Goal: Navigation & Orientation: Find specific page/section

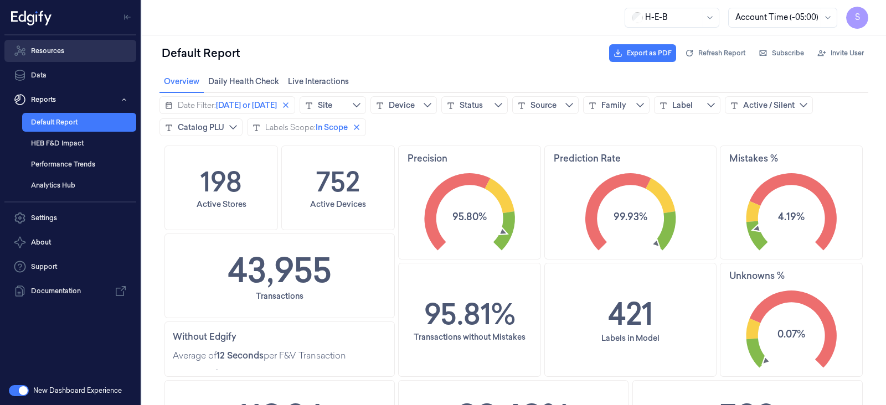
click at [42, 52] on link "Resources" at bounding box center [70, 51] width 132 height 22
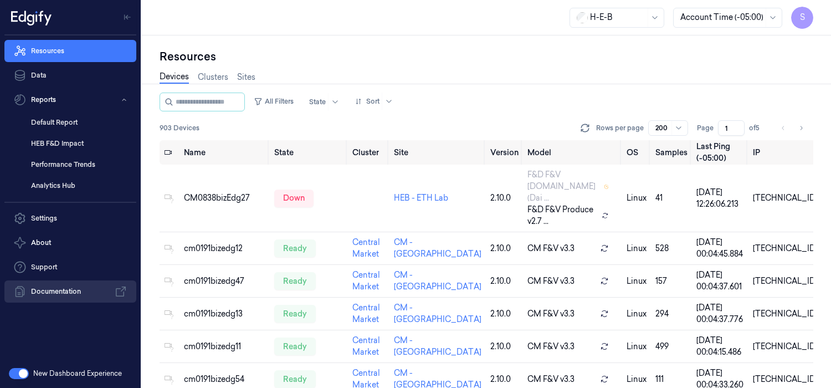
click at [44, 290] on link "Documentation" at bounding box center [70, 291] width 132 height 22
click at [798, 18] on span "S" at bounding box center [802, 18] width 22 height 22
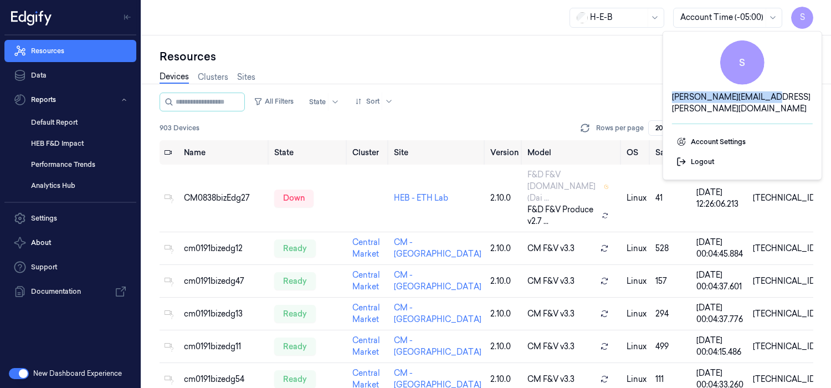
drag, startPoint x: 690, startPoint y: 95, endPoint x: 792, endPoint y: 99, distance: 102.0
click at [792, 99] on div "S [PERSON_NAME][EMAIL_ADDRESS][PERSON_NAME][DOMAIN_NAME]" at bounding box center [742, 77] width 141 height 74
copy span "[PERSON_NAME][EMAIL_ADDRESS][PERSON_NAME][DOMAIN_NAME]"
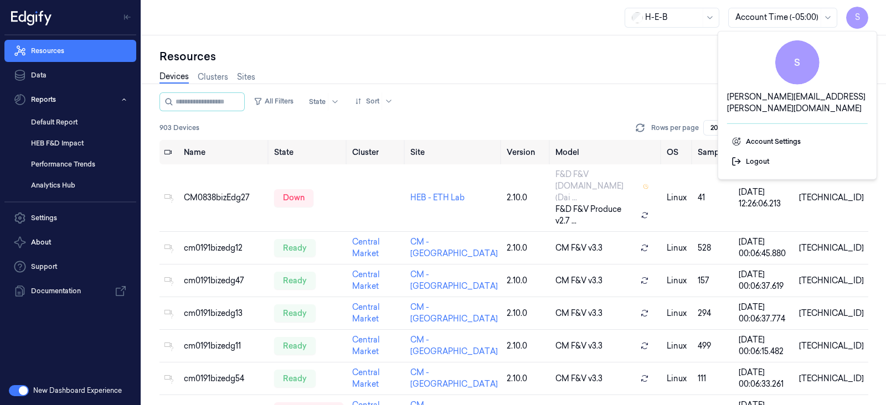
click at [557, 59] on div "Resources" at bounding box center [514, 57] width 709 height 16
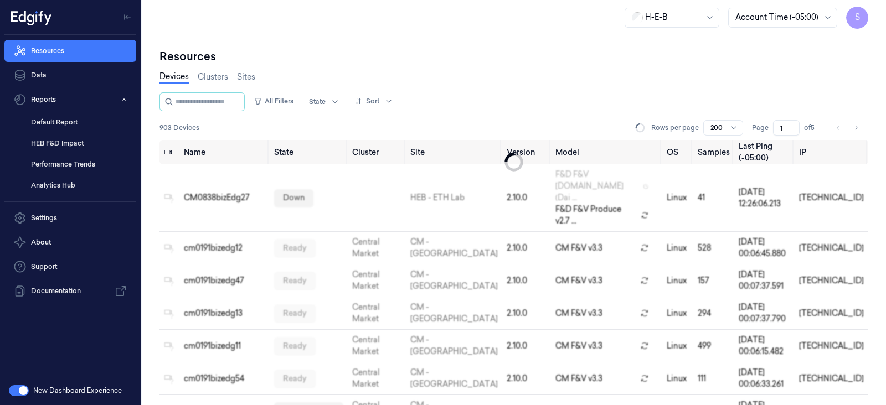
click at [853, 15] on span "S" at bounding box center [857, 18] width 22 height 22
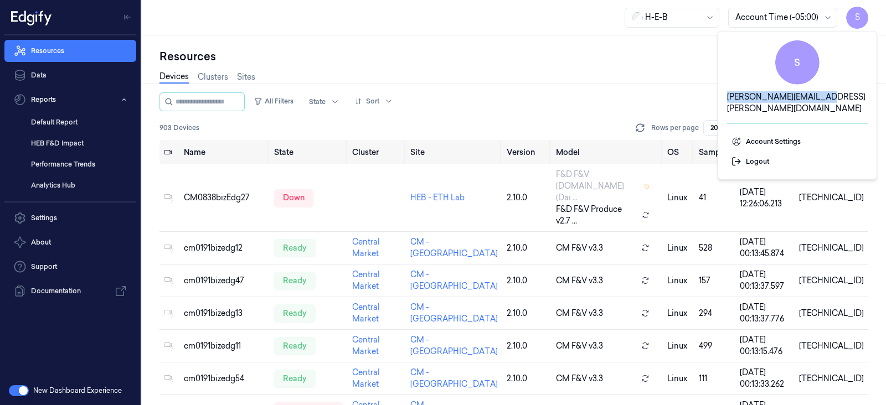
drag, startPoint x: 742, startPoint y: 96, endPoint x: 850, endPoint y: 95, distance: 108.0
click at [850, 95] on div "S [PERSON_NAME][EMAIL_ADDRESS][PERSON_NAME][DOMAIN_NAME]" at bounding box center [797, 77] width 141 height 74
click at [575, 65] on div "Devices Clusters Sites" at bounding box center [514, 78] width 709 height 28
